Goal: Task Accomplishment & Management: Use online tool/utility

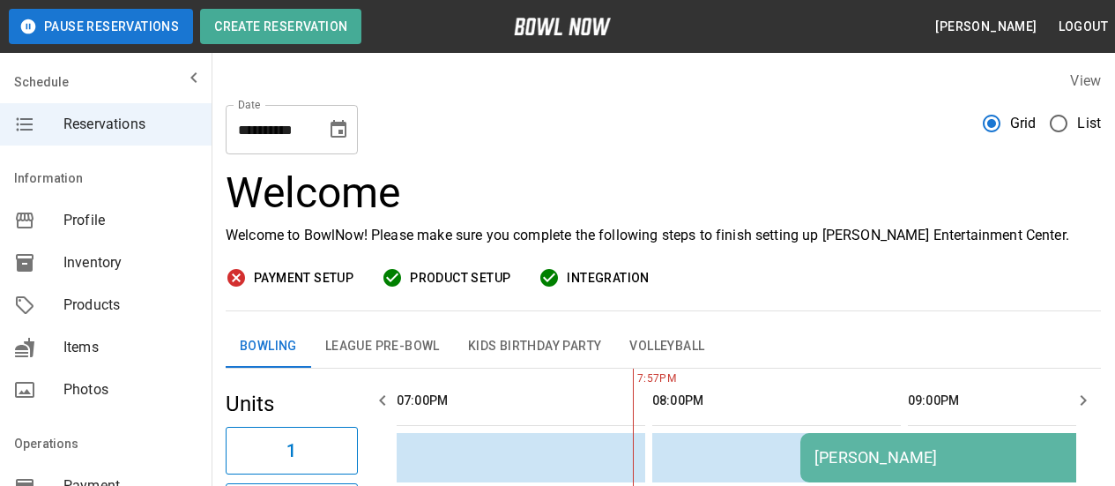
click at [340, 128] on icon "Choose date, selected date is Sep 14, 2025" at bounding box center [338, 129] width 21 height 21
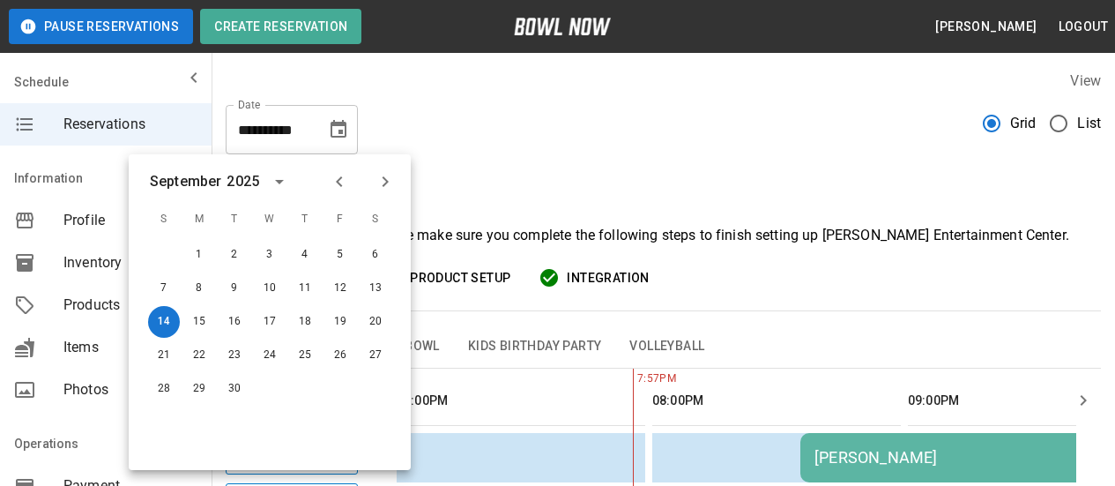
click at [745, 127] on div "**********" at bounding box center [663, 122] width 875 height 63
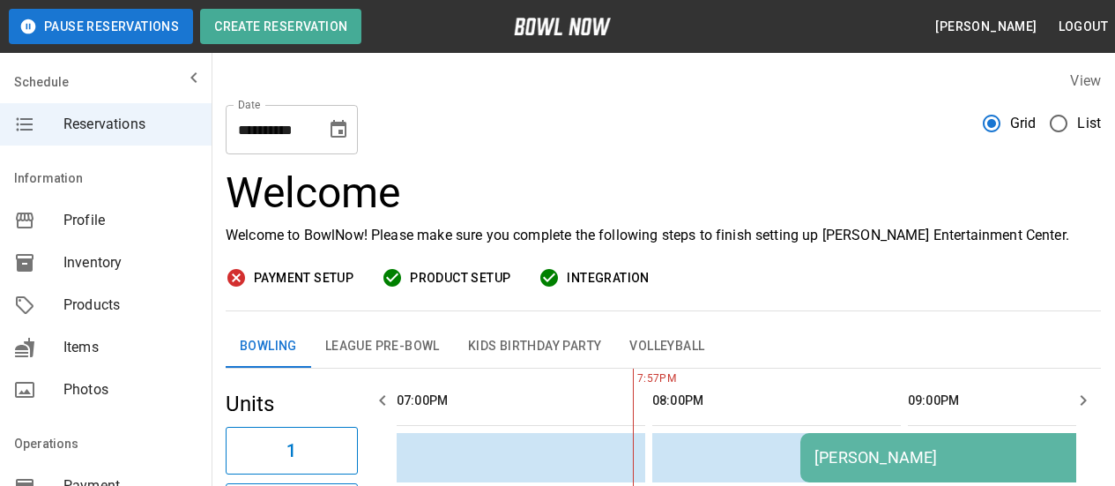
click at [375, 341] on button "League Pre-Bowl" at bounding box center [382, 346] width 143 height 42
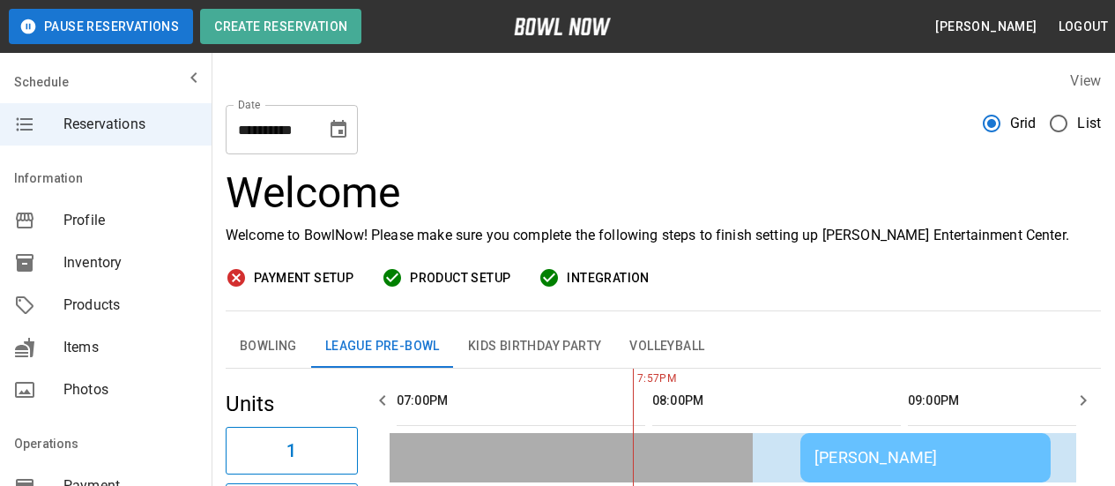
click at [105, 250] on div "Inventory" at bounding box center [106, 262] width 212 height 42
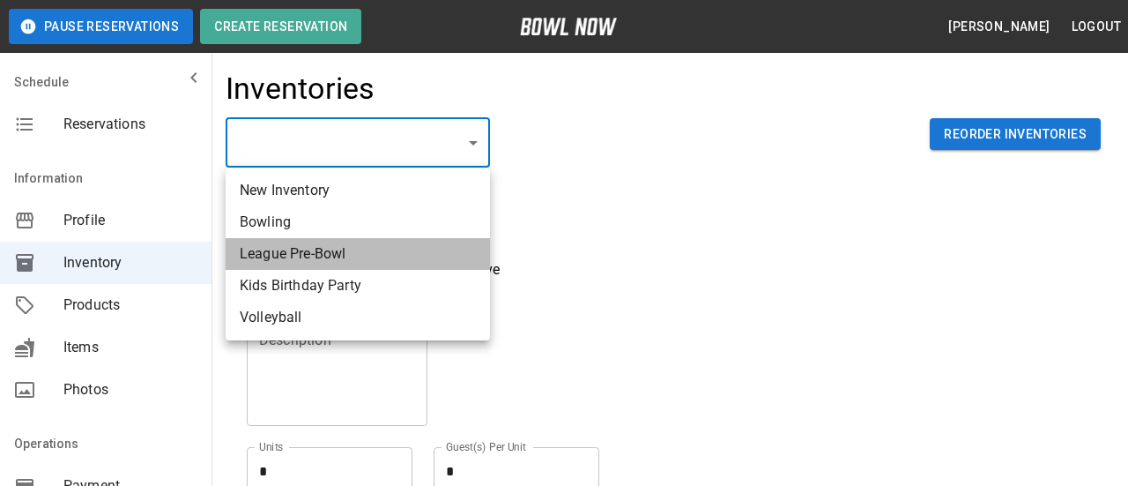
click at [390, 258] on li "League Pre-Bowl" at bounding box center [358, 254] width 264 height 32
type input "**********"
type textarea "**********"
type textarea "*"
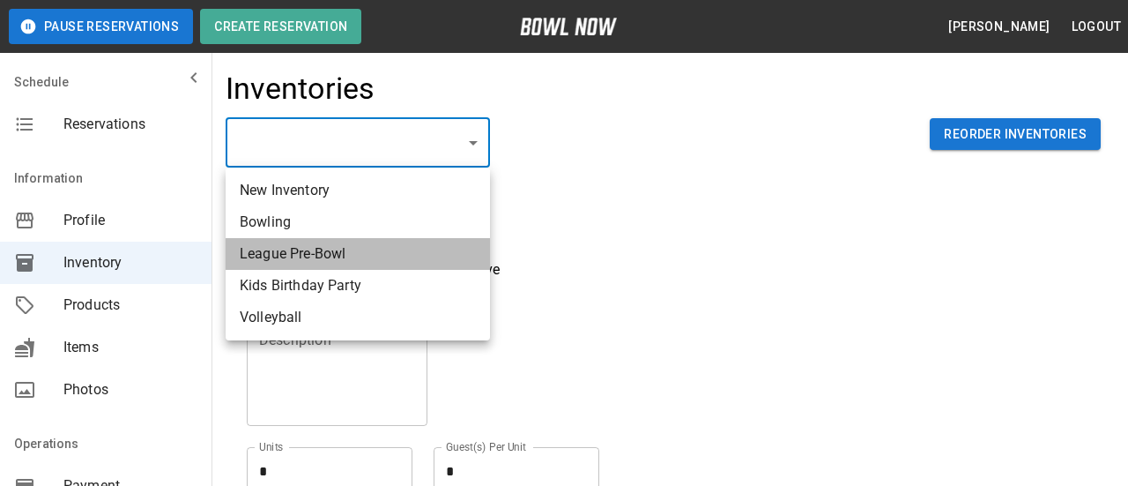
type textarea "*"
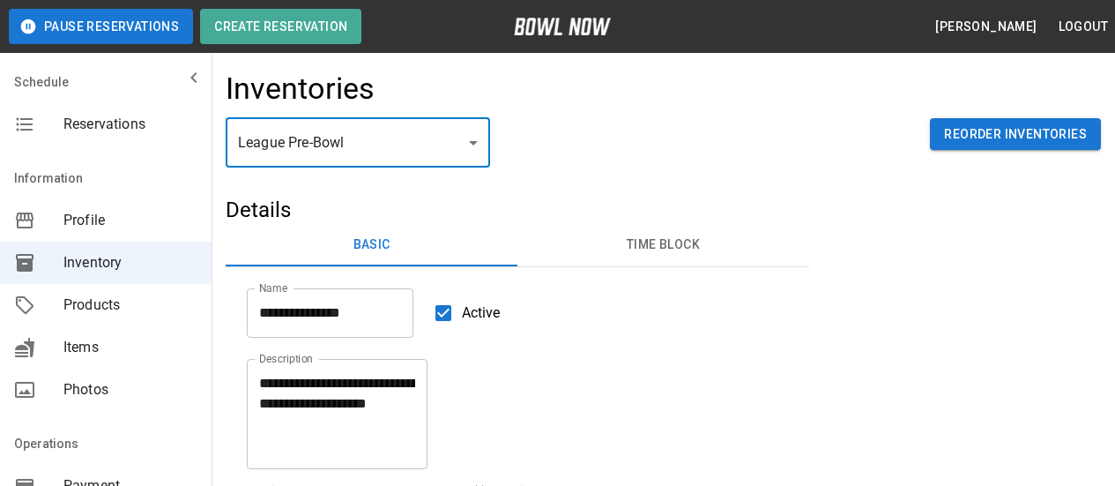
click at [620, 234] on button "Time Block" at bounding box center [663, 245] width 292 height 42
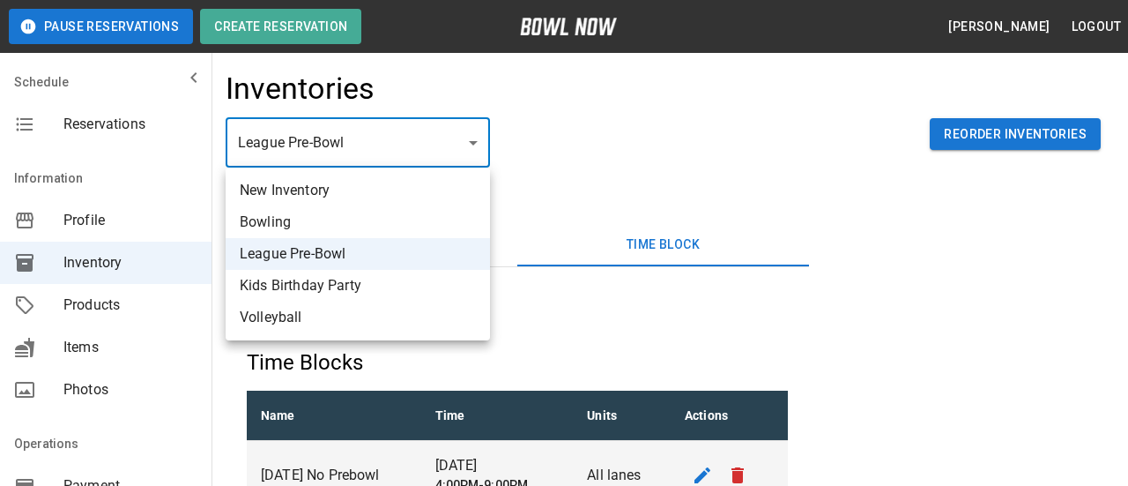
click at [701, 184] on div at bounding box center [564, 243] width 1128 height 486
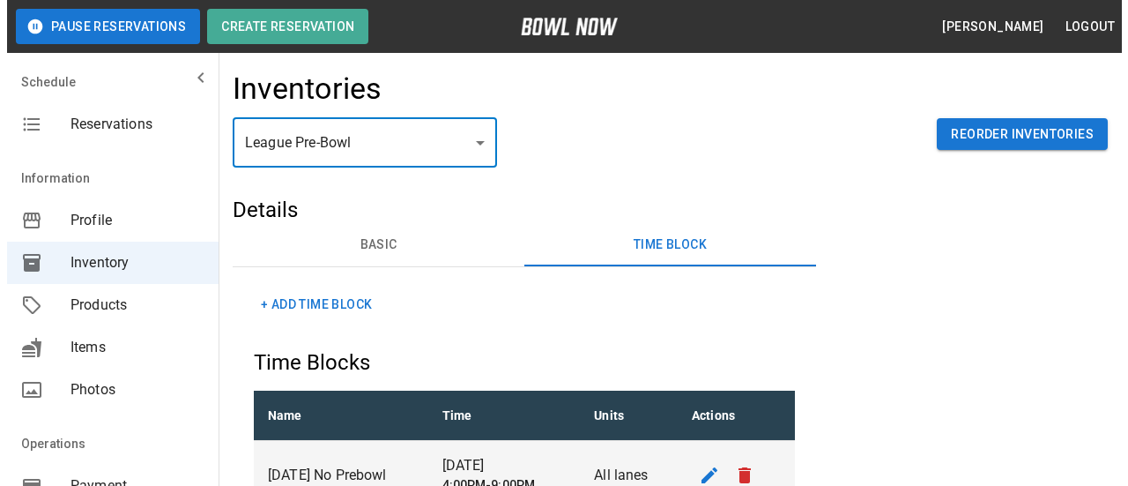
scroll to position [353, 0]
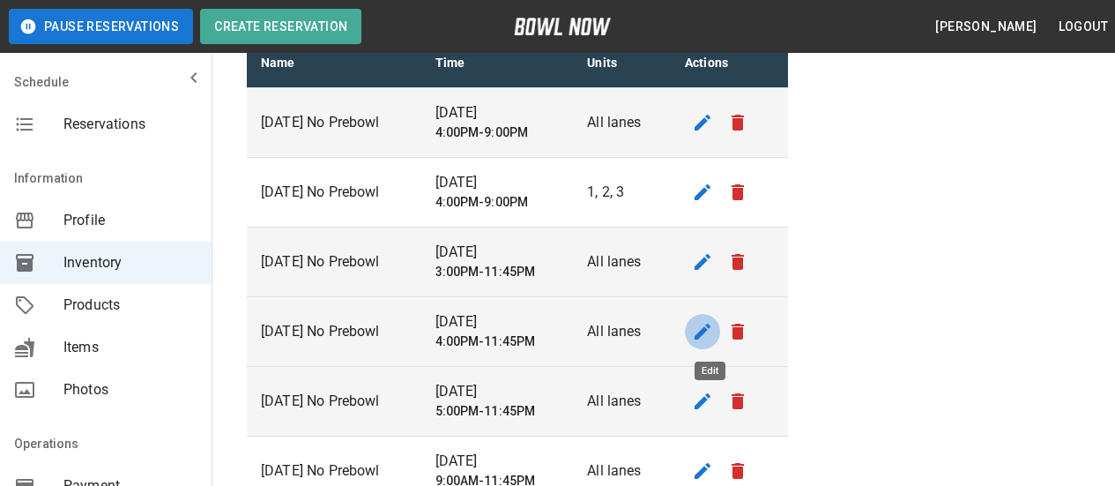
click at [712, 335] on icon "edit" at bounding box center [702, 331] width 21 height 21
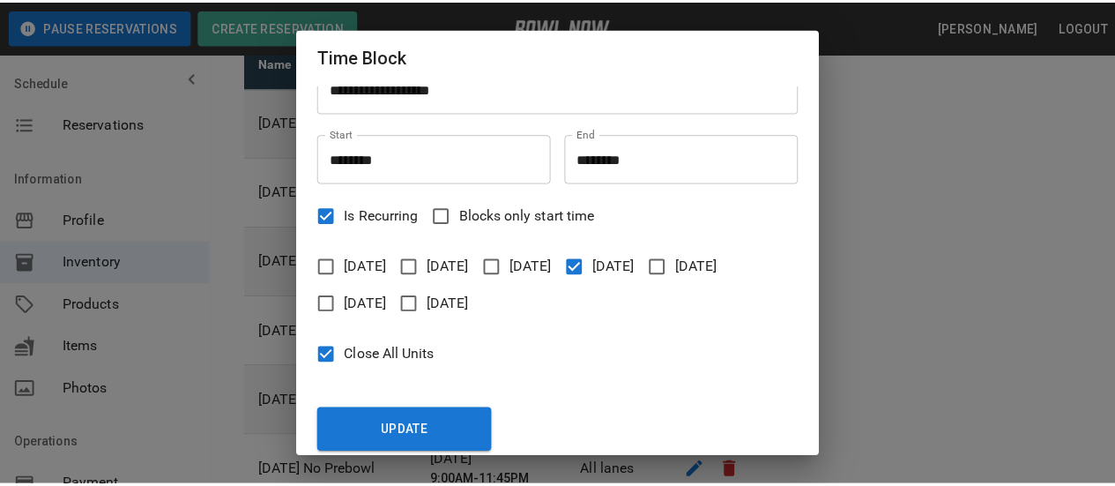
scroll to position [41, 0]
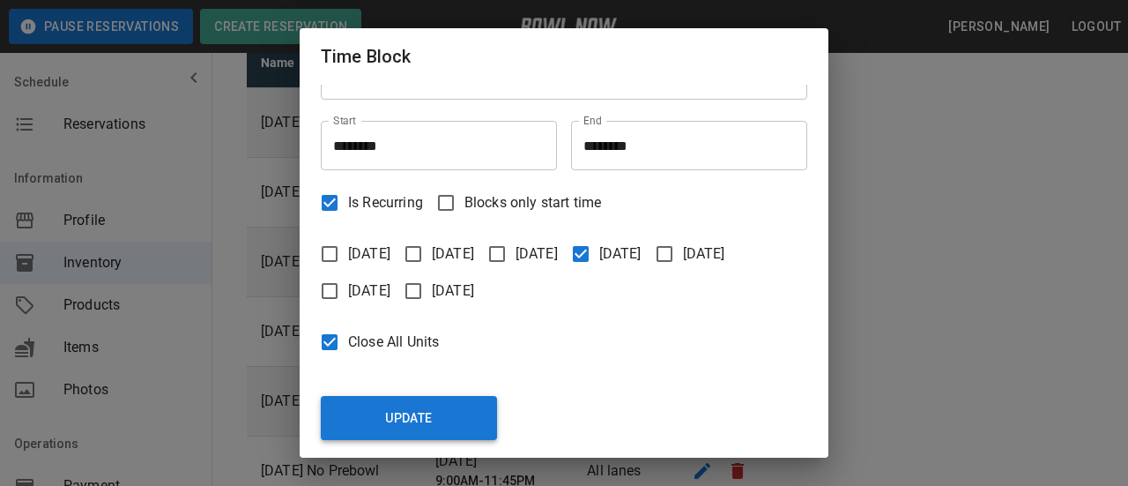
click at [407, 409] on button "Update" at bounding box center [409, 418] width 176 height 44
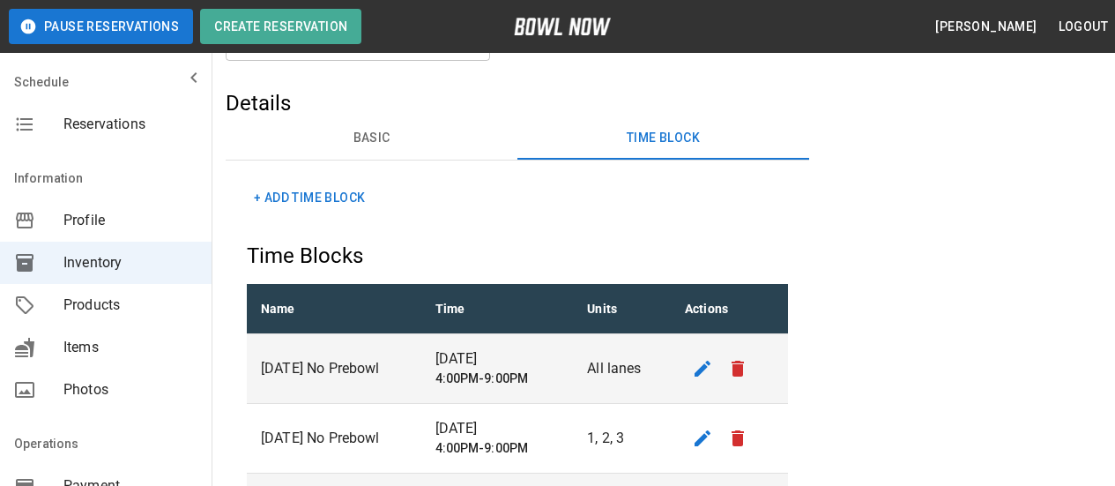
scroll to position [0, 0]
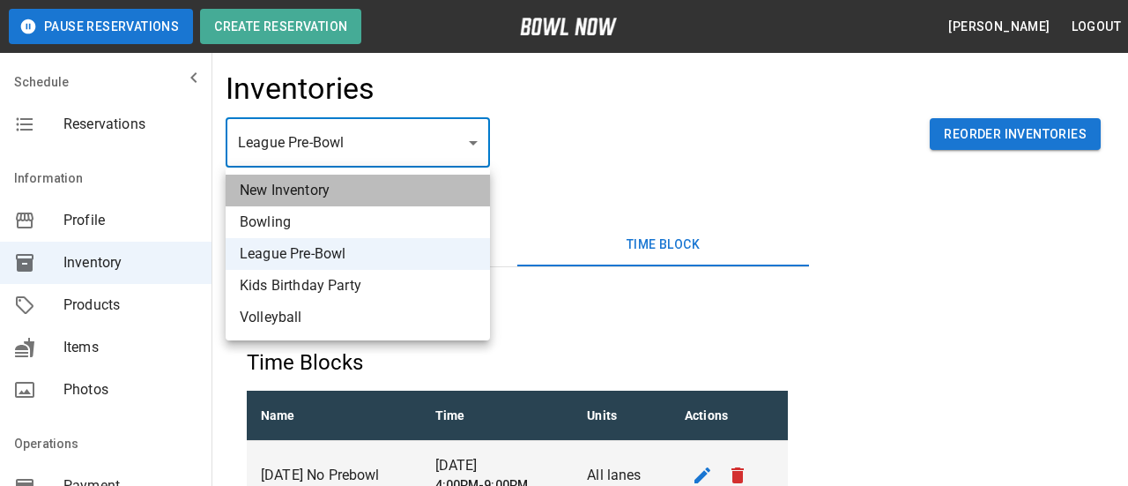
click at [281, 187] on li "New Inventory" at bounding box center [358, 191] width 264 height 32
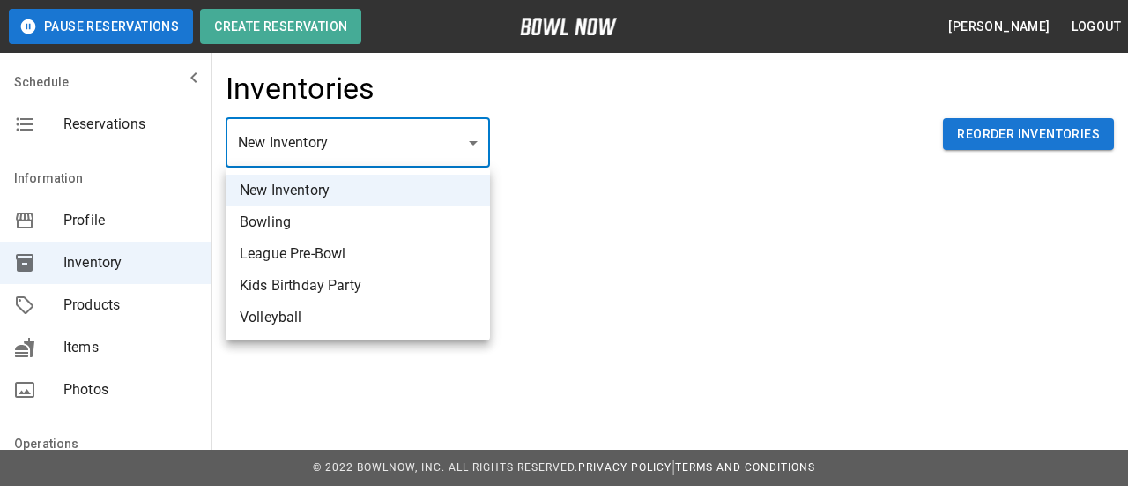
click at [279, 222] on li "Bowling" at bounding box center [358, 222] width 264 height 32
type input "**********"
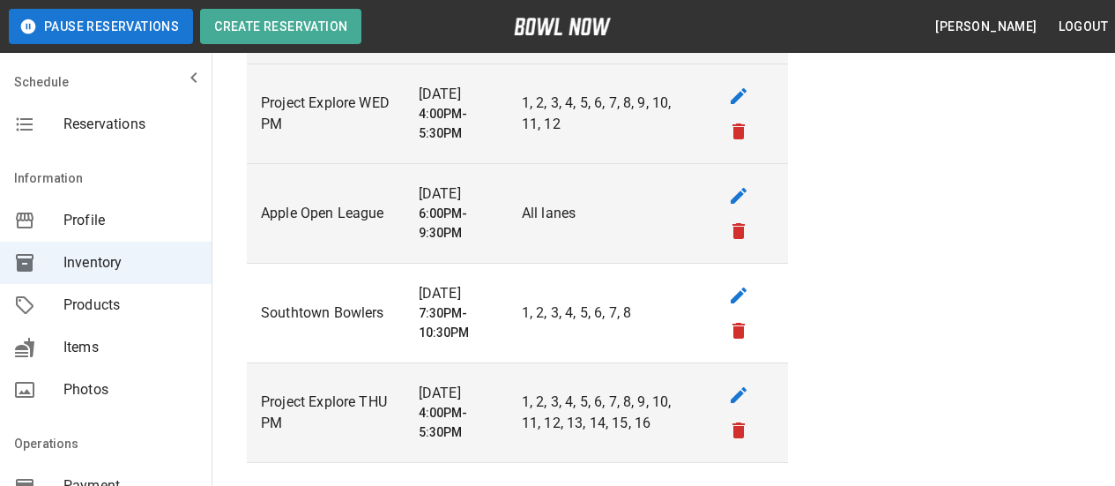
scroll to position [2079, 0]
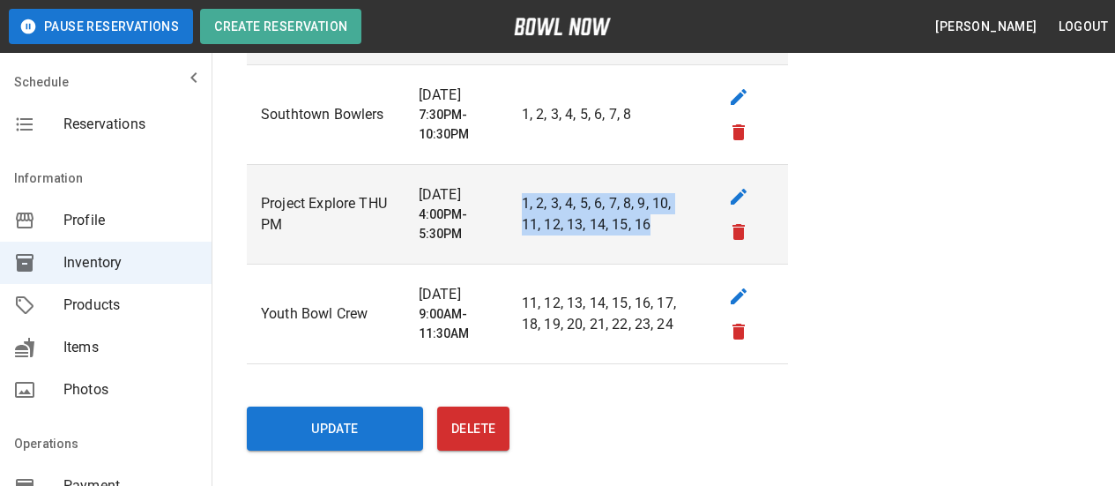
drag, startPoint x: 656, startPoint y: 227, endPoint x: 530, endPoint y: 205, distance: 127.8
click at [530, 205] on p "1, 2, 3, 4, 5, 6, 7, 8, 9, 10, 11, 12, 13, 14, 15, 16" at bounding box center [607, 214] width 171 height 42
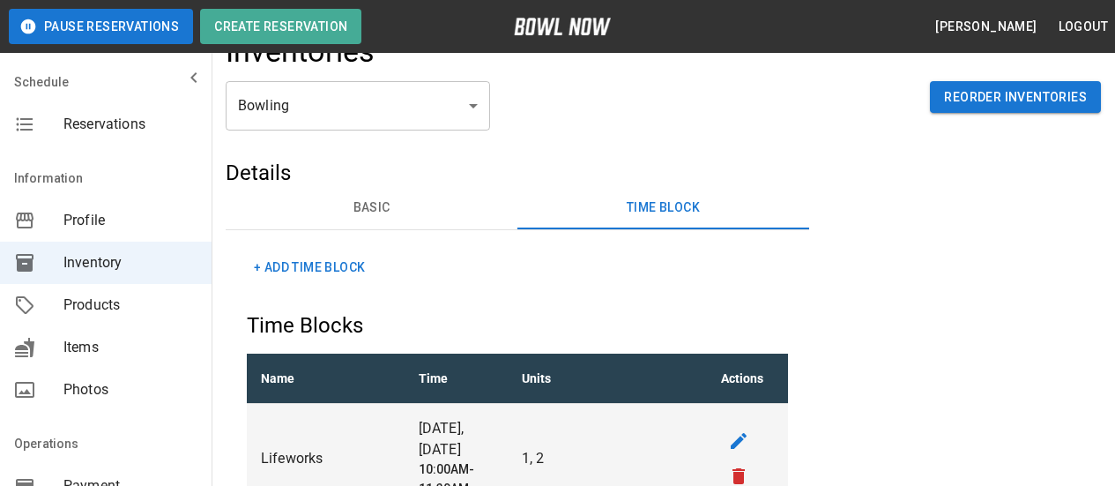
scroll to position [0, 0]
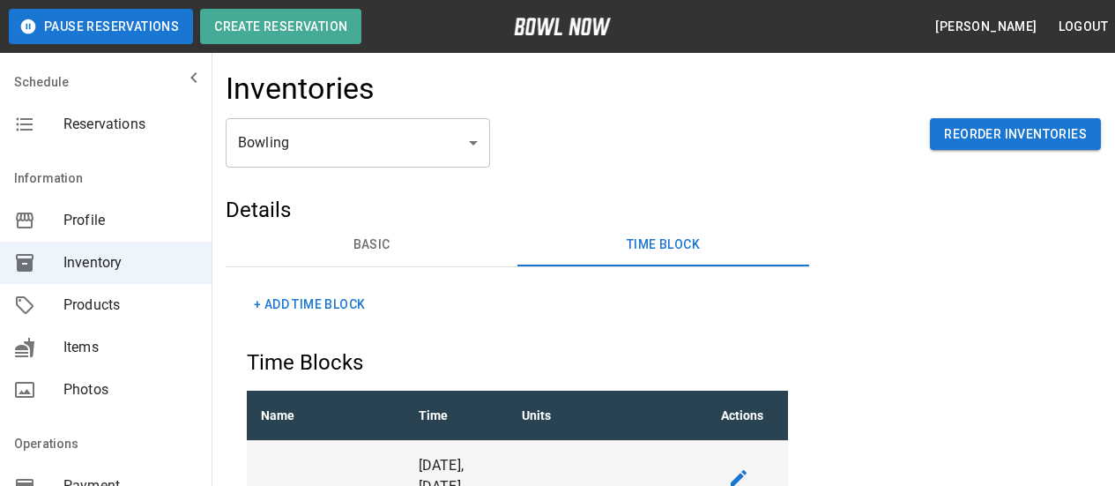
click at [78, 119] on span "Reservations" at bounding box center [130, 124] width 134 height 21
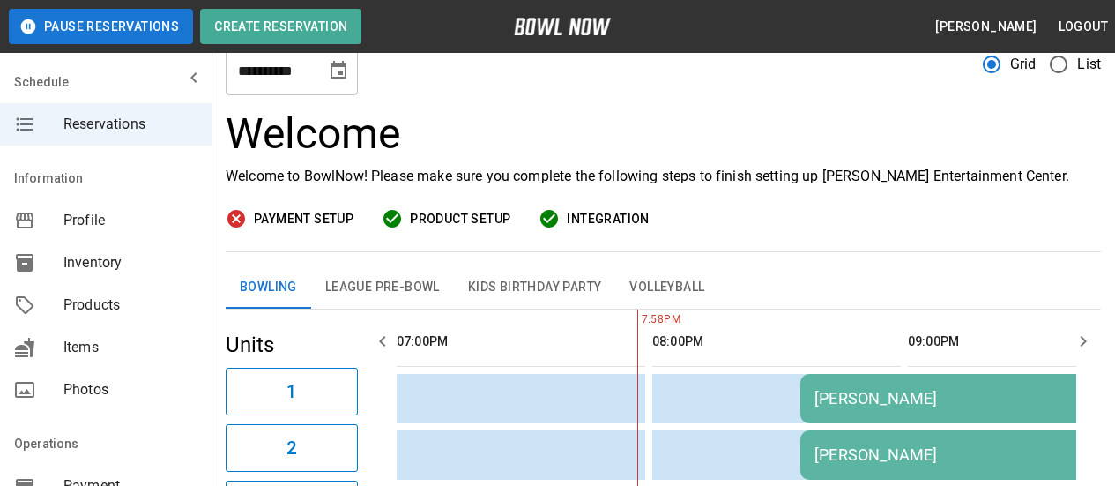
scroll to position [88, 0]
